Goal: Information Seeking & Learning: Learn about a topic

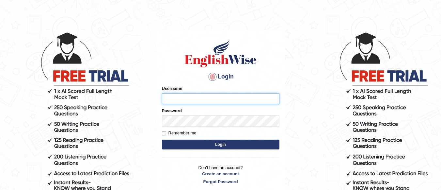
scroll to position [33, 0]
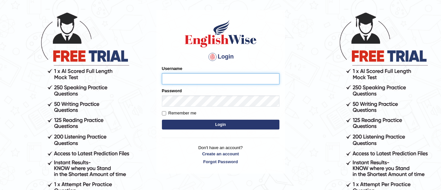
type input "graceelisa2309"
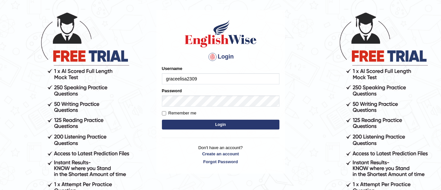
click at [182, 112] on label "Remember me" at bounding box center [179, 113] width 35 height 7
click at [166, 112] on input "Remember me" at bounding box center [164, 113] width 4 height 4
checkbox input "true"
click at [193, 125] on button "Login" at bounding box center [220, 124] width 117 height 10
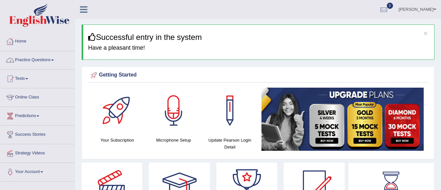
click at [41, 61] on link "Practice Questions" at bounding box center [37, 59] width 74 height 16
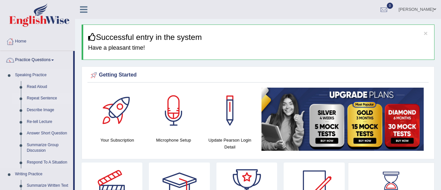
click at [38, 98] on link "Repeat Sentence" at bounding box center [48, 98] width 49 height 12
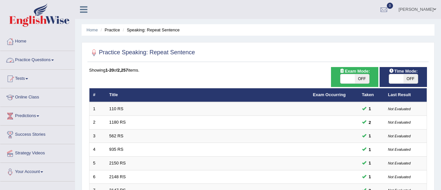
click at [37, 58] on link "Practice Questions" at bounding box center [37, 59] width 74 height 16
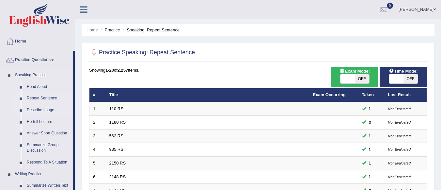
click at [42, 110] on link "Describe Image" at bounding box center [48, 110] width 49 height 12
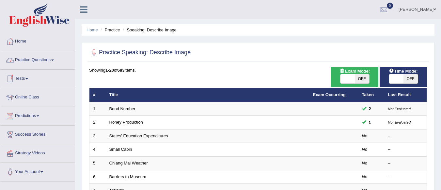
click at [41, 63] on link "Practice Questions" at bounding box center [37, 59] width 74 height 16
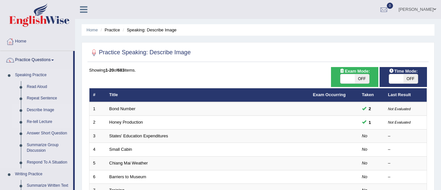
click at [40, 122] on link "Re-tell Lecture" at bounding box center [48, 122] width 49 height 12
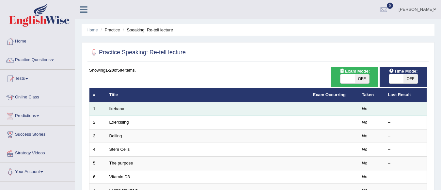
click at [118, 111] on td "Ikebana" at bounding box center [208, 109] width 204 height 14
click at [363, 108] on em "No" at bounding box center [365, 108] width 6 height 5
click at [114, 108] on link "Ikebana" at bounding box center [116, 108] width 15 height 5
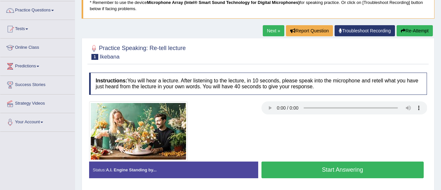
scroll to position [65, 0]
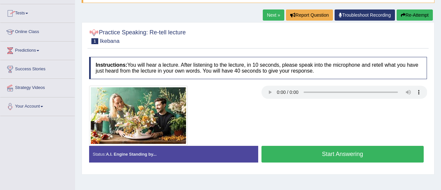
click at [219, 91] on div at bounding box center [172, 115] width 172 height 60
click at [305, 149] on button "Start Answering" at bounding box center [342, 153] width 162 height 17
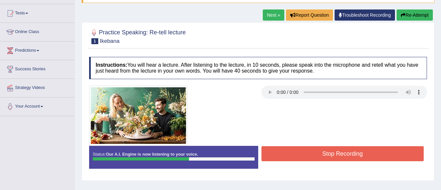
click at [313, 152] on button "Stop Recording" at bounding box center [342, 153] width 162 height 15
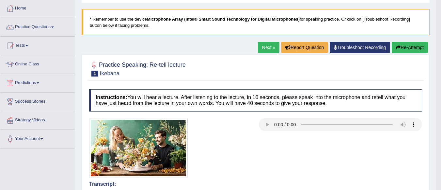
scroll to position [33, 0]
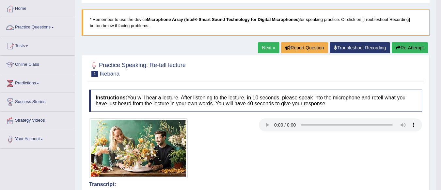
click at [25, 28] on link "Practice Questions" at bounding box center [37, 26] width 74 height 16
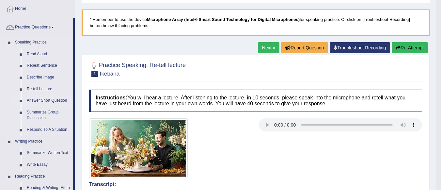
click at [49, 102] on link "Answer Short Question" at bounding box center [48, 101] width 49 height 12
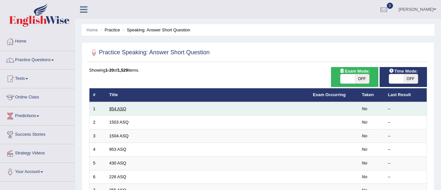
click at [122, 111] on link "954 ASQ" at bounding box center [117, 108] width 17 height 5
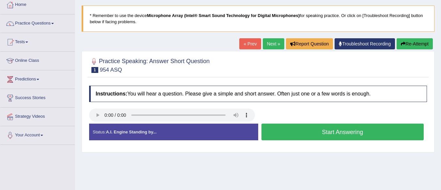
scroll to position [33, 0]
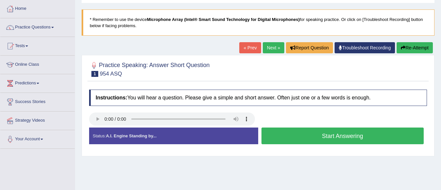
click at [315, 133] on button "Start Answering" at bounding box center [342, 135] width 162 height 17
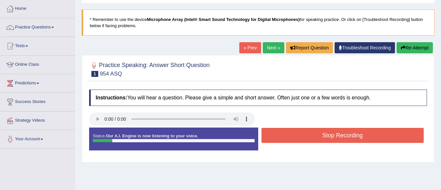
click at [315, 133] on button "Stop Recording" at bounding box center [342, 135] width 162 height 15
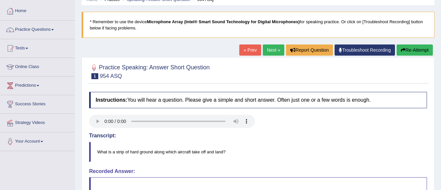
scroll to position [23, 0]
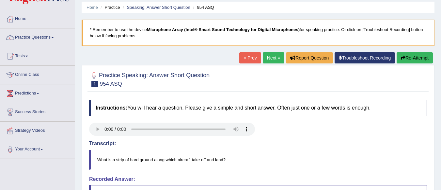
click at [422, 55] on button "Re-Attempt" at bounding box center [414, 57] width 36 height 11
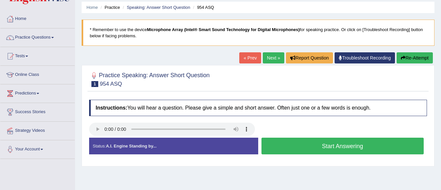
click at [357, 148] on button "Start Answering" at bounding box center [342, 145] width 162 height 17
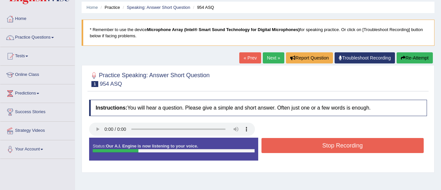
click at [357, 148] on button "Stop Recording" at bounding box center [342, 145] width 162 height 15
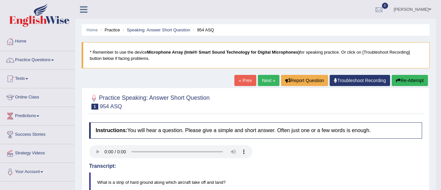
click at [399, 82] on button "Re-Attempt" at bounding box center [409, 80] width 36 height 11
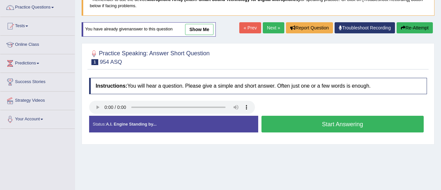
scroll to position [65, 0]
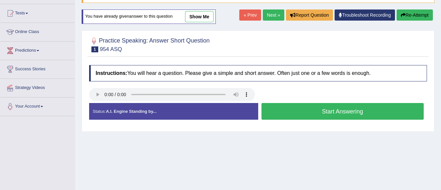
click at [356, 109] on button "Start Answering" at bounding box center [342, 111] width 162 height 17
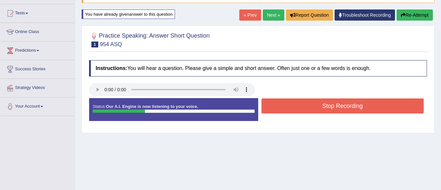
click at [356, 109] on button "Stop Recording" at bounding box center [342, 105] width 162 height 15
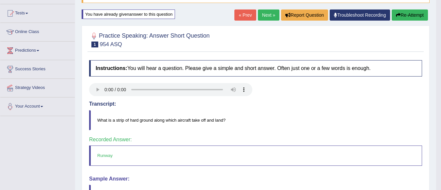
click at [267, 13] on link "Next »" at bounding box center [269, 14] width 22 height 11
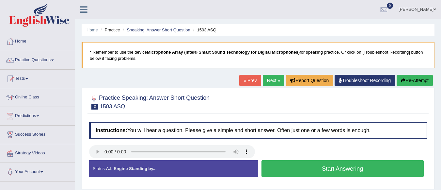
click at [296, 166] on button "Start Answering" at bounding box center [342, 168] width 162 height 17
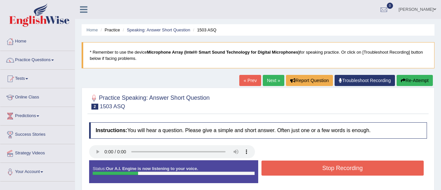
click at [296, 166] on button "Stop Recording" at bounding box center [342, 167] width 162 height 15
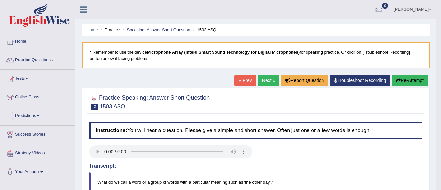
click at [393, 80] on button "Re-Attempt" at bounding box center [409, 80] width 36 height 11
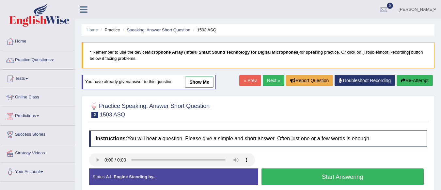
click at [323, 175] on button "Start Answering" at bounding box center [342, 176] width 162 height 17
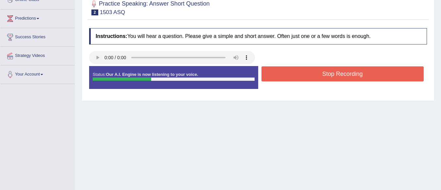
scroll to position [98, 0]
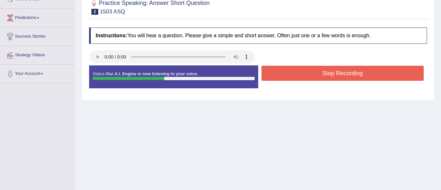
click at [308, 73] on button "Stop Recording" at bounding box center [342, 73] width 162 height 15
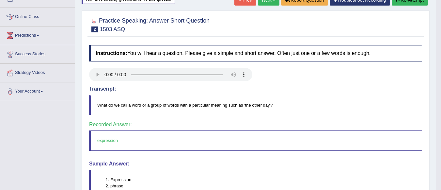
scroll to position [55, 0]
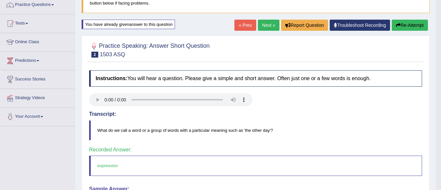
click at [268, 26] on link "Next »" at bounding box center [269, 25] width 22 height 11
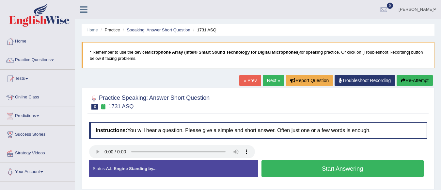
click at [301, 170] on button "Start Answering" at bounding box center [342, 168] width 162 height 17
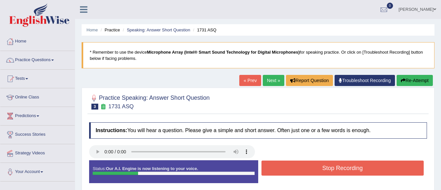
click at [301, 170] on button "Stop Recording" at bounding box center [342, 167] width 162 height 15
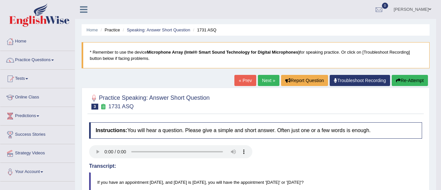
click at [260, 79] on link "Next »" at bounding box center [269, 80] width 22 height 11
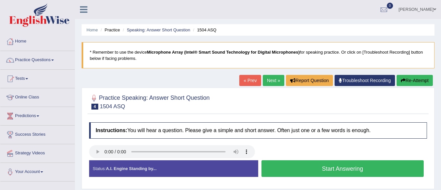
click at [303, 173] on button "Start Answering" at bounding box center [342, 168] width 162 height 17
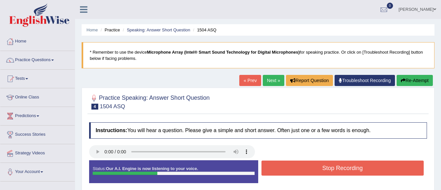
click at [303, 173] on button "Stop Recording" at bounding box center [342, 167] width 162 height 15
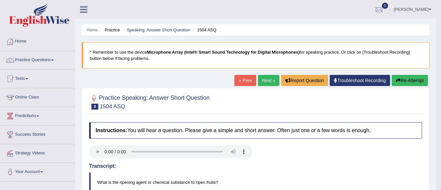
click at [406, 79] on button "Re-Attempt" at bounding box center [409, 80] width 36 height 11
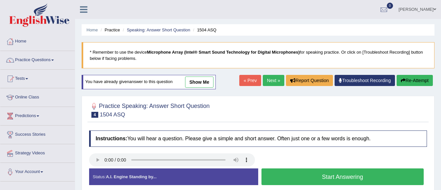
click at [293, 176] on button "Start Answering" at bounding box center [342, 176] width 162 height 17
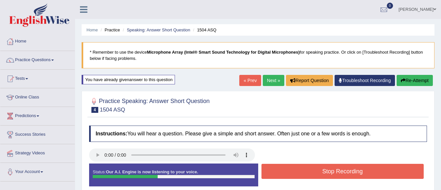
click at [287, 169] on button "Stop Recording" at bounding box center [342, 170] width 162 height 15
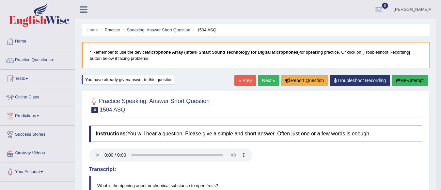
click at [408, 84] on button "Re-Attempt" at bounding box center [409, 80] width 36 height 11
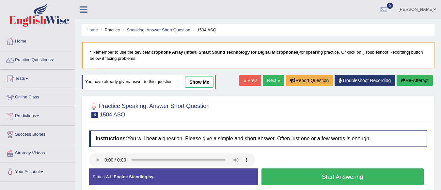
click at [300, 172] on button "Start Answering" at bounding box center [342, 176] width 162 height 17
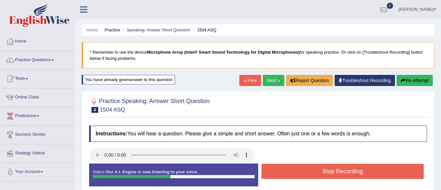
click at [289, 168] on button "Stop Recording" at bounding box center [342, 170] width 162 height 15
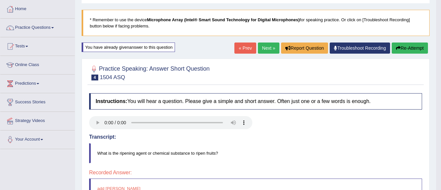
scroll to position [23, 0]
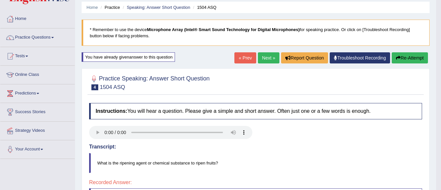
click at [401, 59] on button "Re-Attempt" at bounding box center [409, 57] width 36 height 11
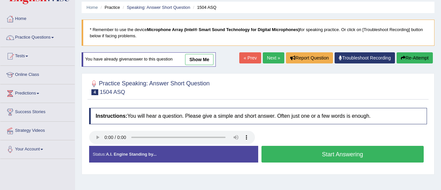
click at [356, 155] on button "Start Answering" at bounding box center [342, 153] width 162 height 17
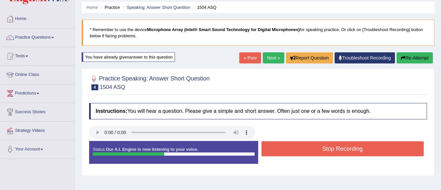
click at [356, 155] on button "Stop Recording" at bounding box center [342, 148] width 162 height 15
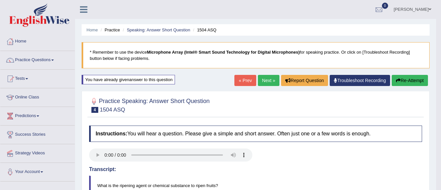
click at [263, 81] on link "Next »" at bounding box center [269, 80] width 22 height 11
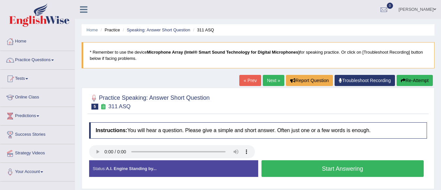
click at [320, 168] on button "Start Answering" at bounding box center [342, 168] width 162 height 17
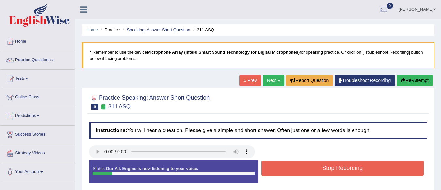
click at [336, 164] on button "Stop Recording" at bounding box center [342, 167] width 162 height 15
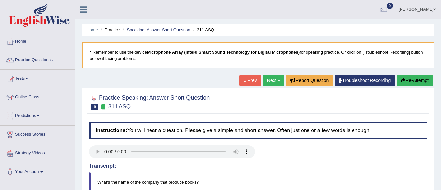
click at [422, 79] on button "Re-Attempt" at bounding box center [414, 80] width 36 height 11
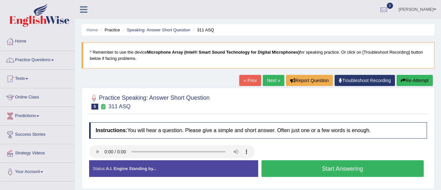
click at [313, 162] on button "Start Answering" at bounding box center [342, 168] width 162 height 17
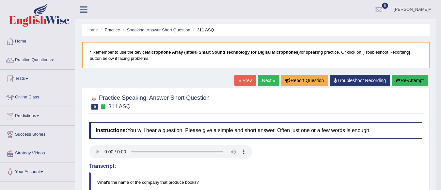
click at [398, 79] on icon "button" at bounding box center [398, 80] width 5 height 5
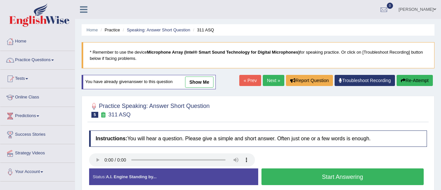
click at [340, 175] on button "Start Answering" at bounding box center [342, 176] width 162 height 17
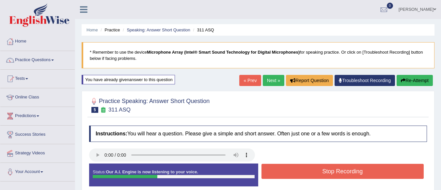
click at [340, 174] on button "Stop Recording" at bounding box center [342, 170] width 162 height 15
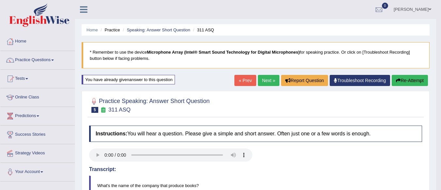
click at [268, 82] on link "Next »" at bounding box center [269, 80] width 22 height 11
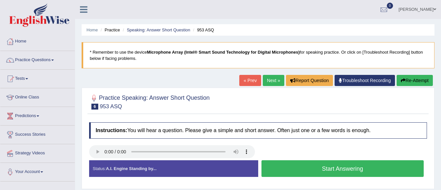
click at [88, 147] on div at bounding box center [172, 152] width 172 height 15
click at [311, 166] on button "Start Answering" at bounding box center [342, 168] width 162 height 17
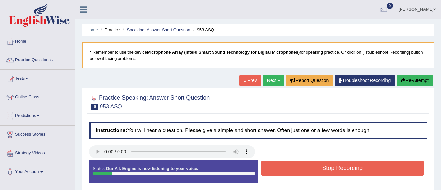
click at [312, 166] on button "Stop Recording" at bounding box center [342, 167] width 162 height 15
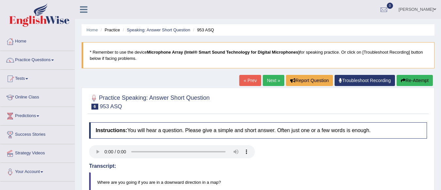
click at [267, 79] on link "Next »" at bounding box center [274, 80] width 22 height 11
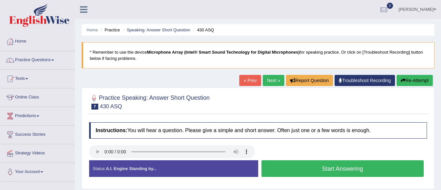
click at [273, 167] on button "Start Answering" at bounding box center [342, 168] width 162 height 17
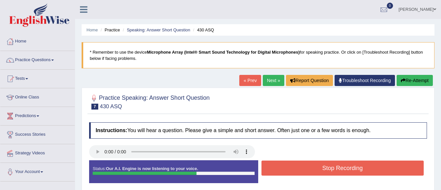
click at [273, 167] on button "Stop Recording" at bounding box center [342, 167] width 162 height 15
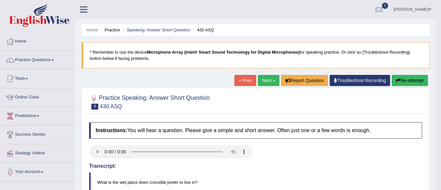
click at [263, 82] on link "Next »" at bounding box center [269, 80] width 22 height 11
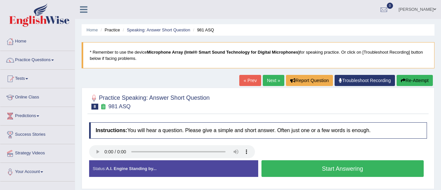
click at [371, 169] on button "Start Answering" at bounding box center [342, 168] width 162 height 17
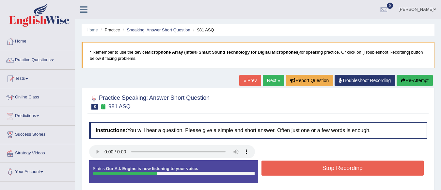
click at [371, 169] on button "Stop Recording" at bounding box center [342, 167] width 162 height 15
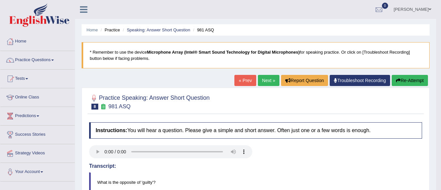
click at [266, 81] on link "Next »" at bounding box center [269, 80] width 22 height 11
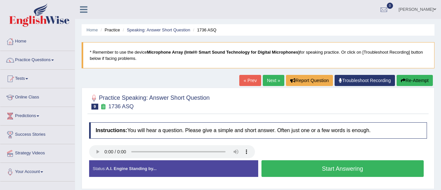
click at [276, 162] on button "Start Answering" at bounding box center [342, 168] width 162 height 17
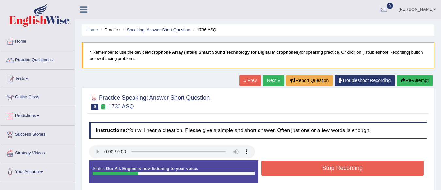
click at [276, 162] on button "Stop Recording" at bounding box center [342, 167] width 162 height 15
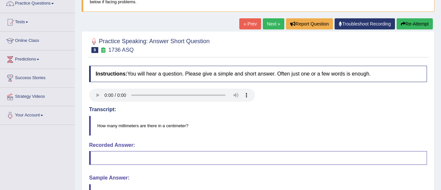
scroll to position [55, 0]
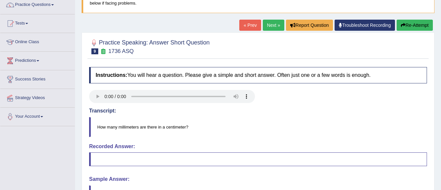
click at [401, 23] on button "Re-Attempt" at bounding box center [414, 25] width 36 height 11
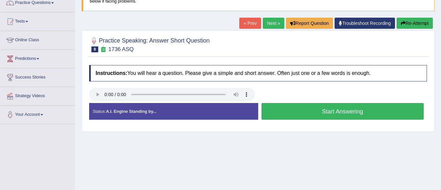
click at [299, 105] on button "Start Answering" at bounding box center [342, 111] width 162 height 17
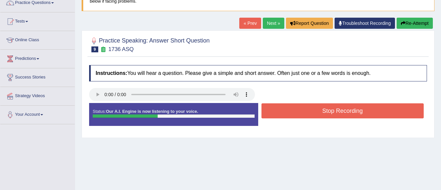
click at [299, 105] on button "Stop Recording" at bounding box center [342, 110] width 162 height 15
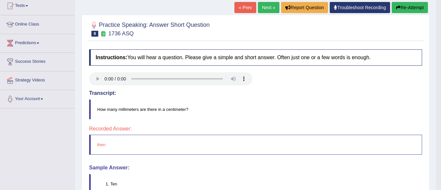
scroll to position [55, 0]
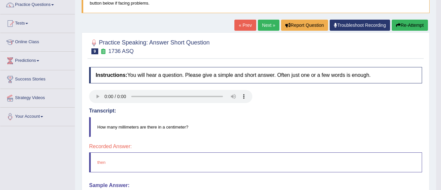
click at [264, 25] on link "Next »" at bounding box center [269, 25] width 22 height 11
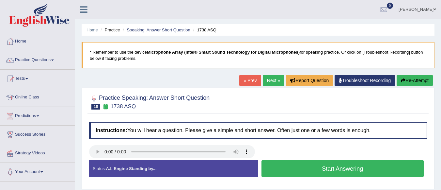
click at [272, 80] on link "Next »" at bounding box center [274, 80] width 22 height 11
click at [266, 102] on div at bounding box center [258, 101] width 338 height 20
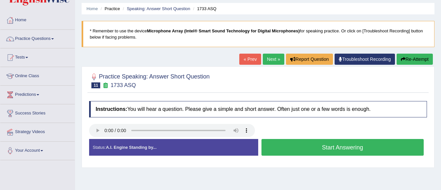
scroll to position [33, 0]
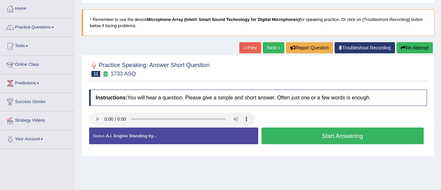
click at [349, 132] on button "Start Answering" at bounding box center [342, 135] width 162 height 17
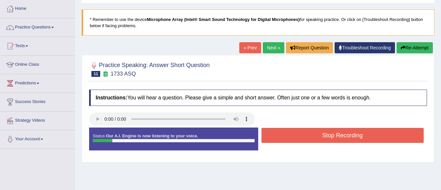
click at [349, 132] on button "Stop Recording" at bounding box center [342, 135] width 162 height 15
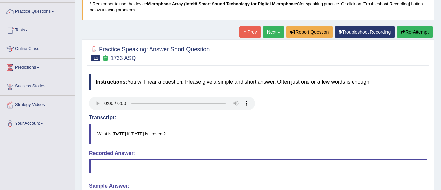
scroll to position [23, 0]
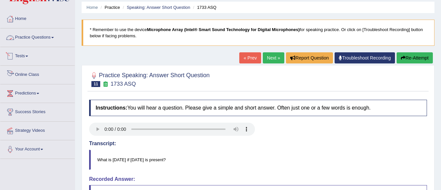
click at [35, 74] on link "Online Class" at bounding box center [37, 74] width 74 height 16
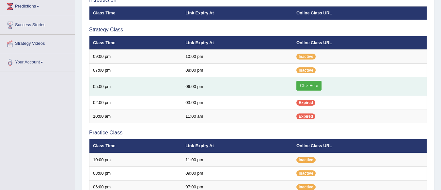
scroll to position [98, 0]
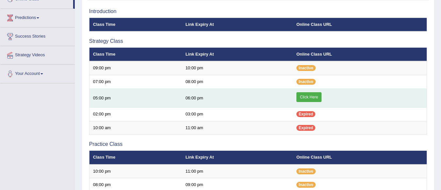
click at [315, 96] on link "Click Here" at bounding box center [308, 97] width 25 height 10
